Goal: Check status

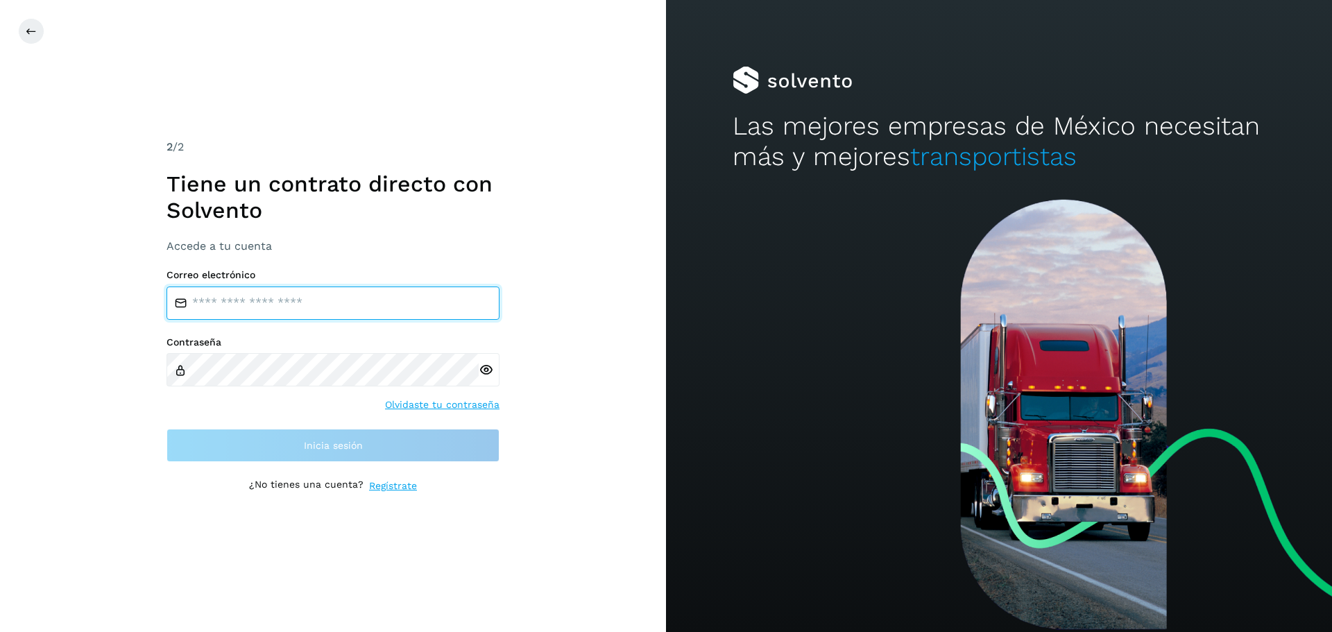
type input "**********"
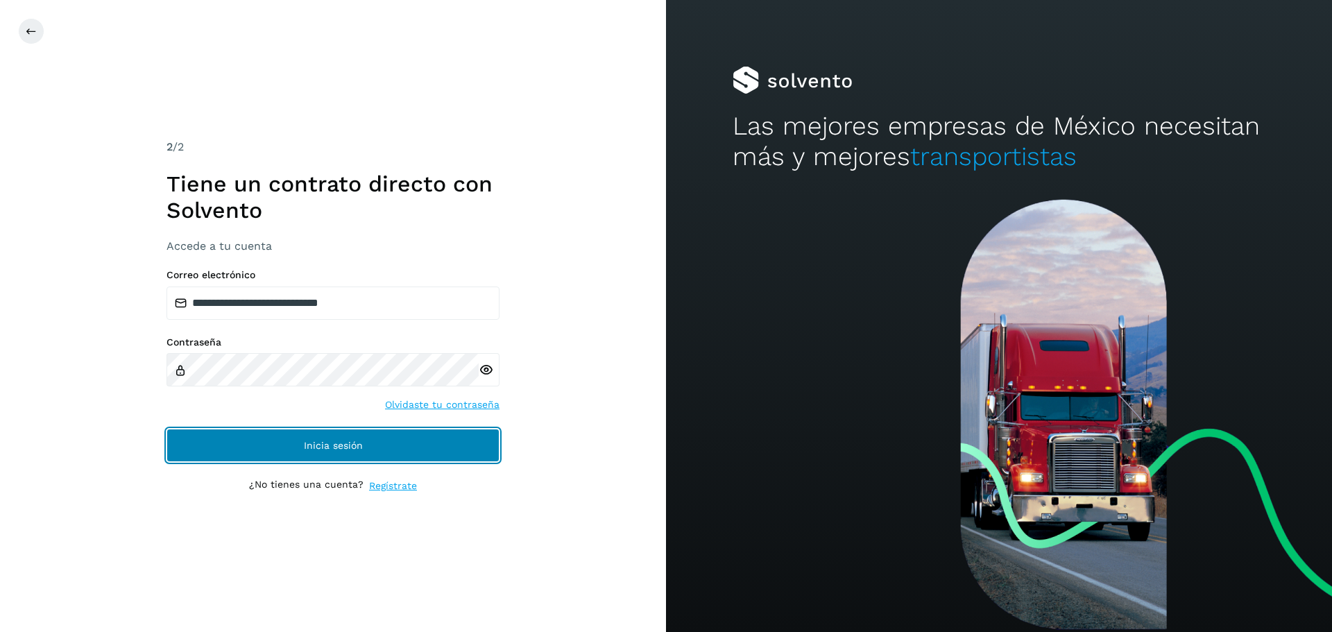
click at [448, 431] on button "Inicia sesión" at bounding box center [333, 445] width 333 height 33
click at [287, 441] on button "Inicia sesión" at bounding box center [333, 445] width 333 height 33
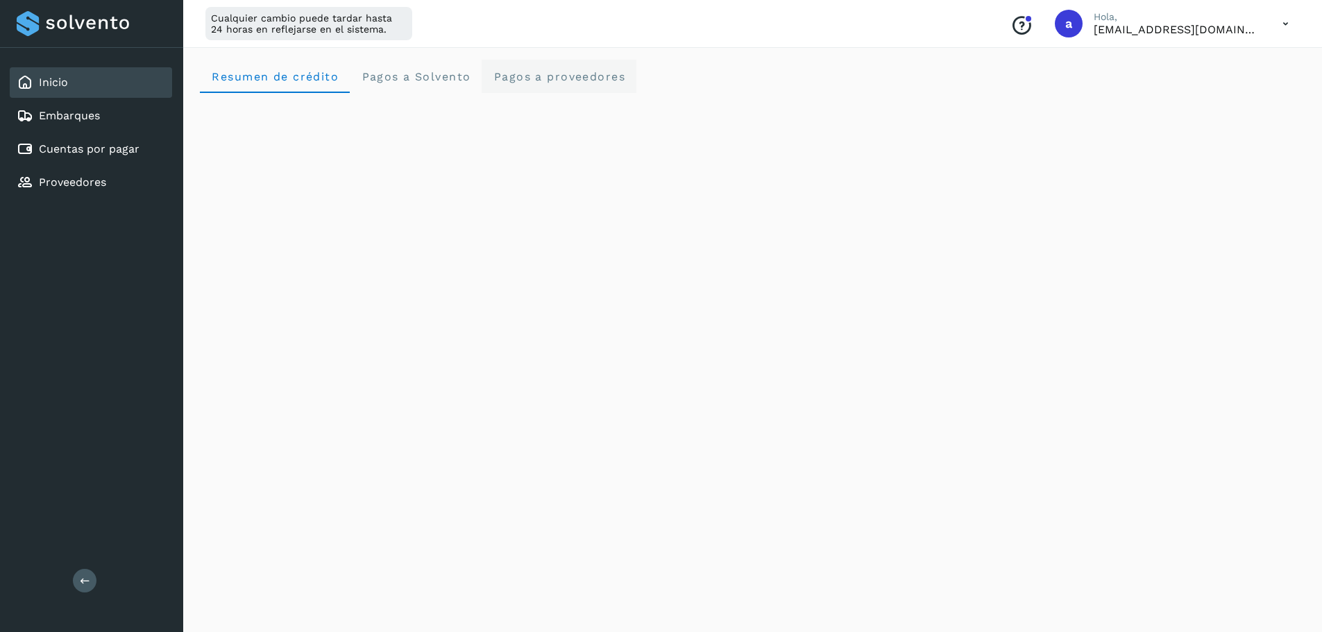
click at [560, 83] on proveedores "Pagos a proveedores" at bounding box center [559, 76] width 155 height 33
click at [317, 83] on crédito "Resumen de crédito" at bounding box center [275, 76] width 150 height 33
click at [580, 77] on span "Pagos a proveedores" at bounding box center [559, 76] width 133 height 13
click at [255, 71] on span "Resumen de crédito" at bounding box center [275, 76] width 128 height 13
